Goal: Navigation & Orientation: Go to known website

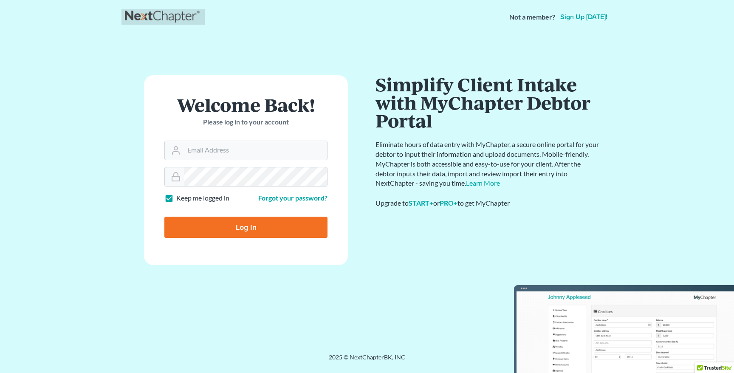
click at [160, 17] on link at bounding box center [163, 16] width 76 height 15
